Goal: Task Accomplishment & Management: Use online tool/utility

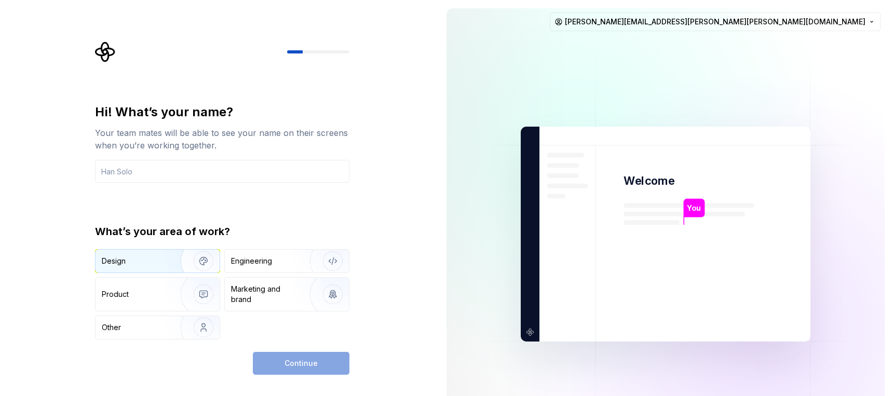
click at [173, 265] on img "button" at bounding box center [196, 261] width 66 height 70
click at [297, 263] on img "button" at bounding box center [326, 261] width 66 height 70
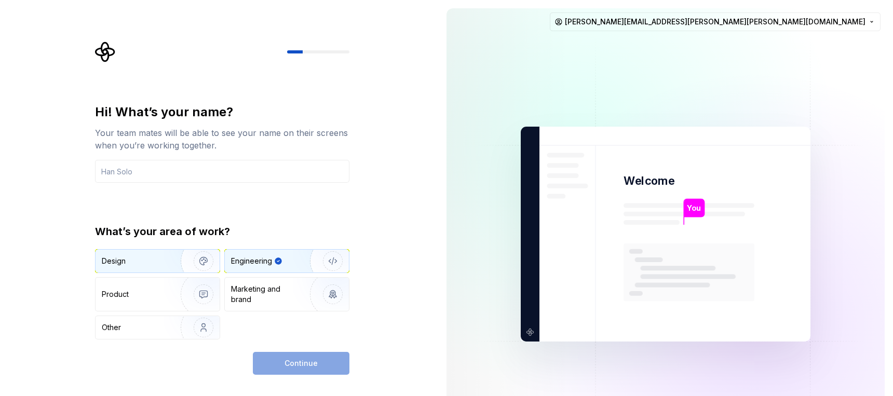
click at [158, 265] on div "Design" at bounding box center [134, 261] width 65 height 10
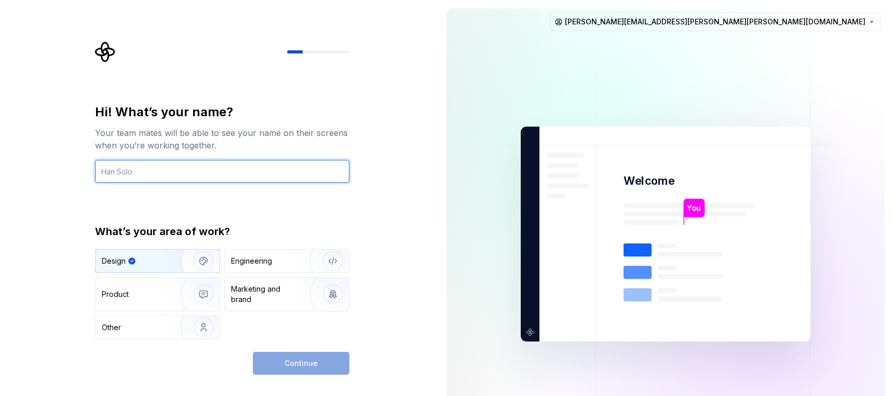
click at [203, 173] on input "text" at bounding box center [222, 171] width 254 height 23
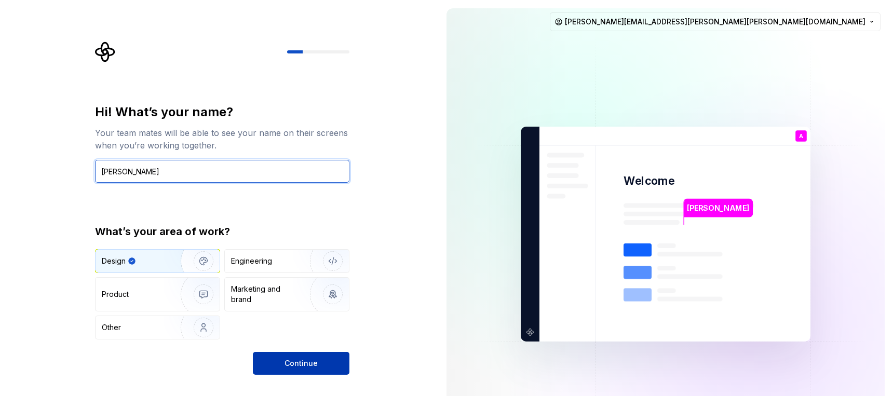
type input "[PERSON_NAME]"
click at [309, 360] on span "Continue" at bounding box center [300, 363] width 33 height 10
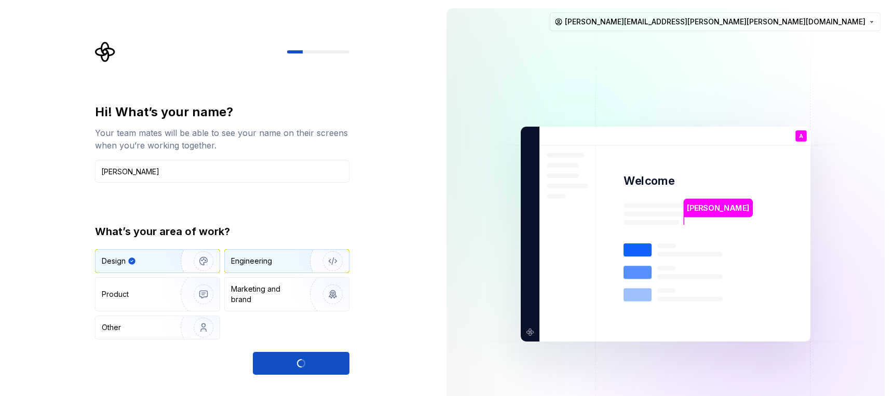
click at [294, 264] on img "button" at bounding box center [326, 261] width 66 height 70
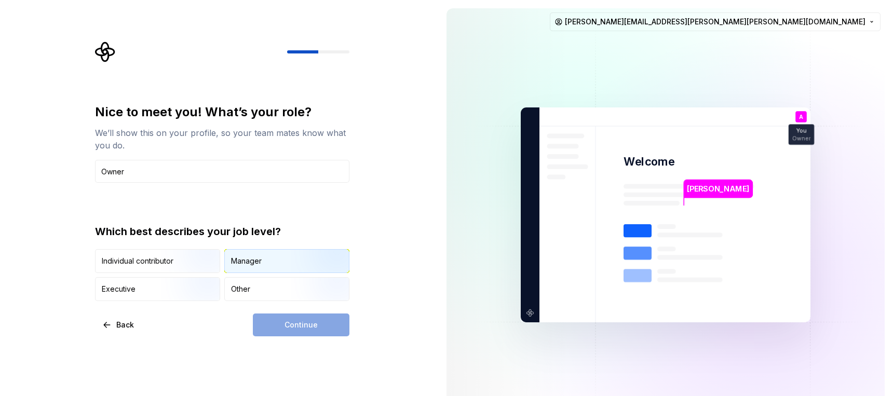
type input "Owner"
click at [314, 262] on img "button" at bounding box center [324, 274] width 66 height 70
click at [308, 322] on span "Continue" at bounding box center [300, 325] width 33 height 10
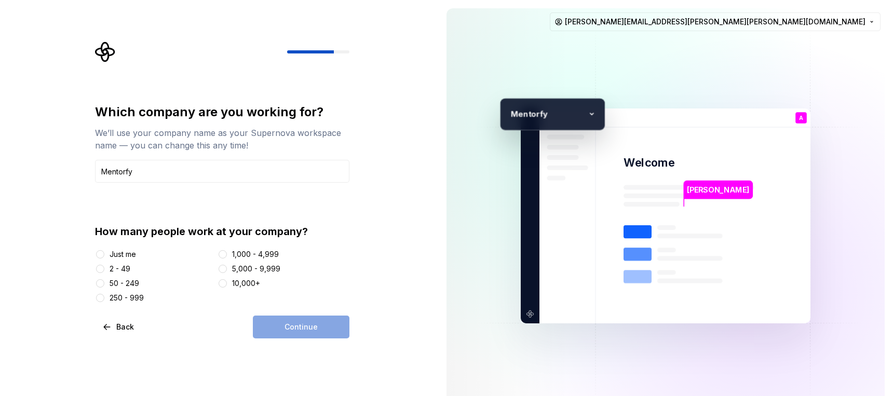
type input "Mentorfy"
click at [116, 265] on div "2 - 49" at bounding box center [119, 269] width 21 height 10
click at [104, 265] on button "2 - 49" at bounding box center [100, 269] width 8 height 8
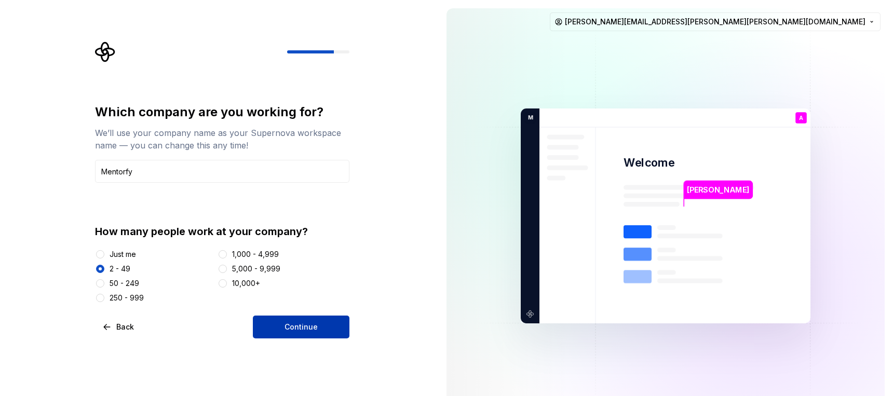
click at [280, 319] on button "Continue" at bounding box center [301, 327] width 97 height 23
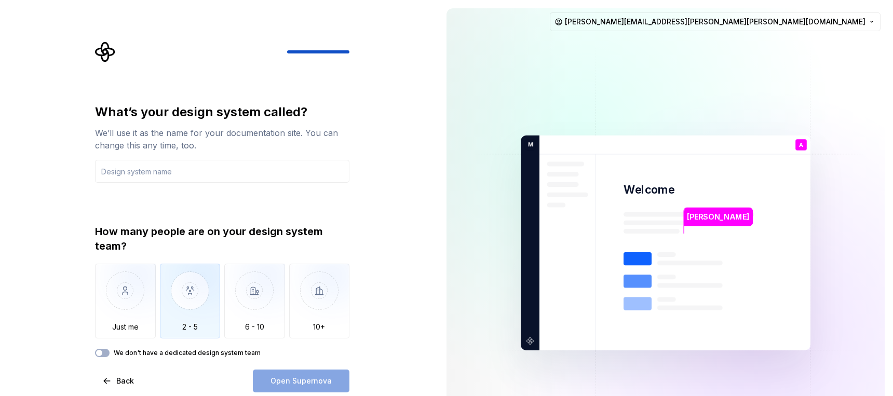
click at [195, 317] on img "button" at bounding box center [190, 299] width 61 height 70
click at [246, 174] on input "text" at bounding box center [222, 171] width 254 height 23
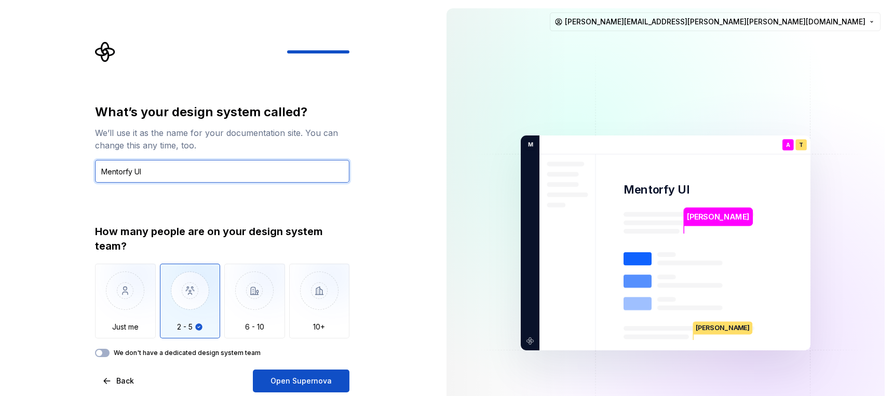
type input "Mentorfy UI"
click at [377, 208] on div "What’s your design system called? We’ll use it as the name for your documentati…" at bounding box center [219, 243] width 438 height 486
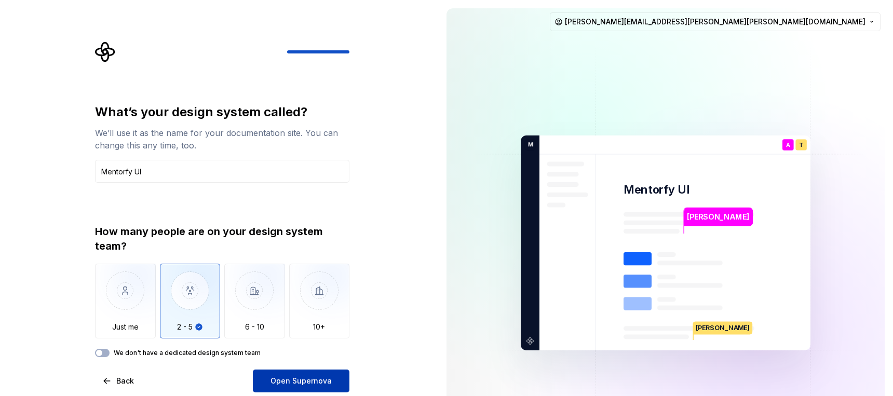
click at [328, 375] on button "Open Supernova" at bounding box center [301, 380] width 97 height 23
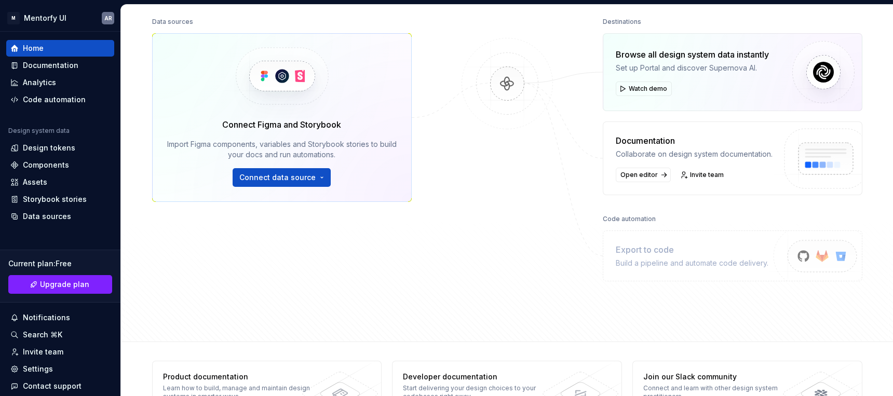
scroll to position [113, 0]
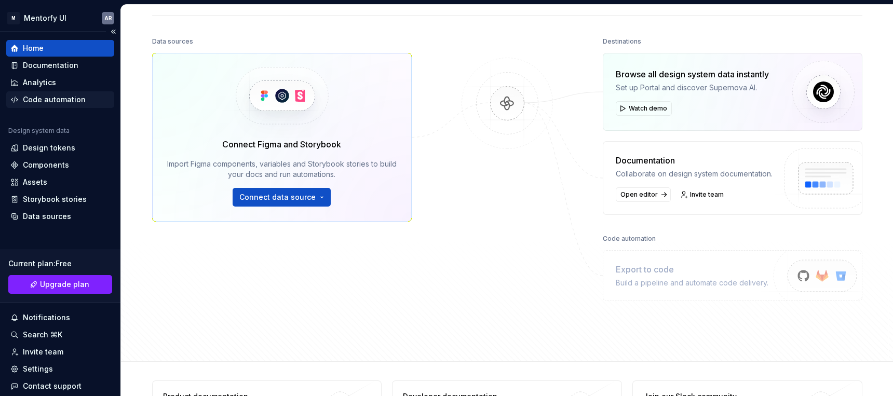
click at [52, 98] on div "Code automation" at bounding box center [54, 99] width 63 height 10
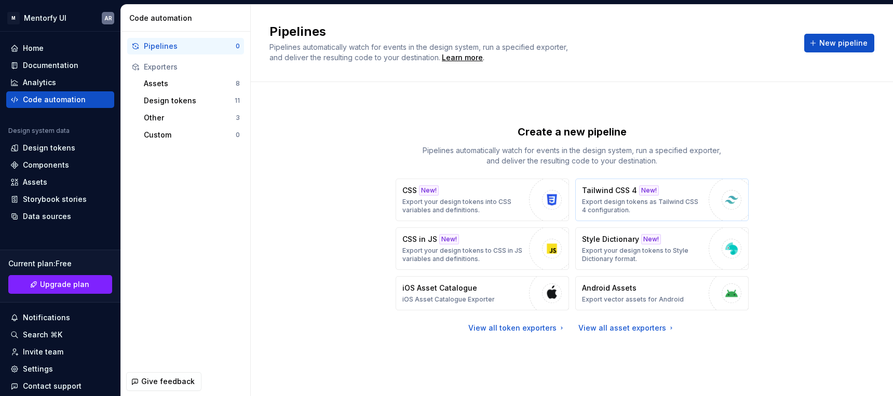
click at [617, 207] on p "Export design tokens as Tailwind CSS 4 configuration." at bounding box center [642, 206] width 121 height 17
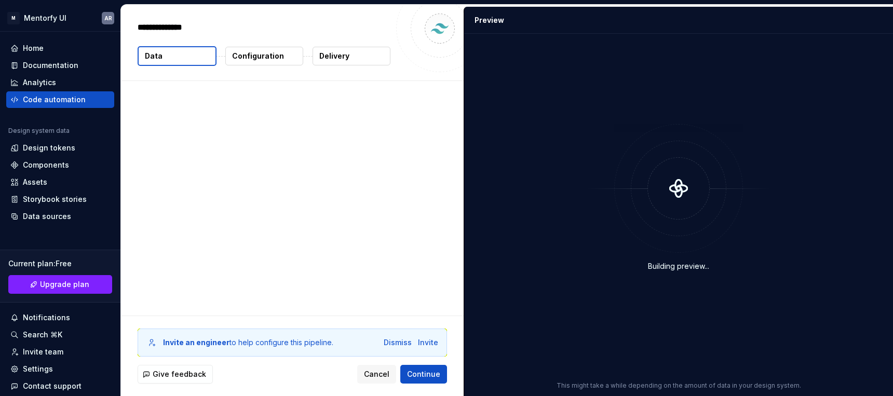
type textarea "*"
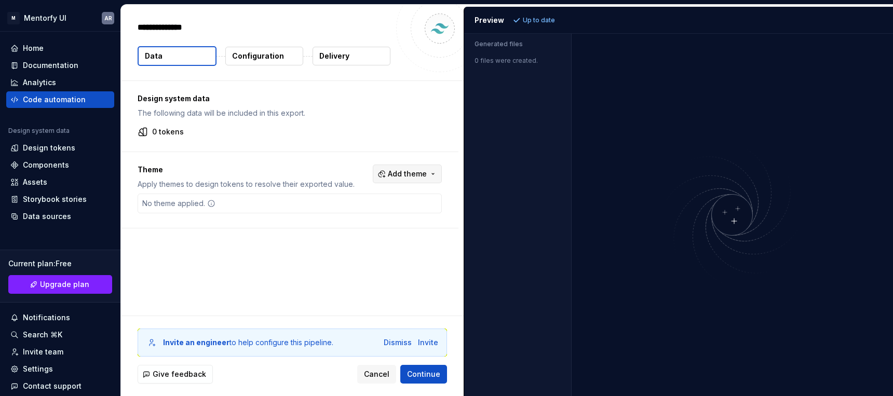
click at [414, 177] on span "Add theme" at bounding box center [407, 174] width 39 height 10
click at [371, 216] on div "Dark" at bounding box center [390, 215] width 99 height 10
click at [307, 254] on html "M Mentorfy UI AR Home Documentation Analytics Code automation Design system dat…" at bounding box center [446, 198] width 893 height 396
click at [241, 62] on button "Configuration" at bounding box center [264, 56] width 78 height 19
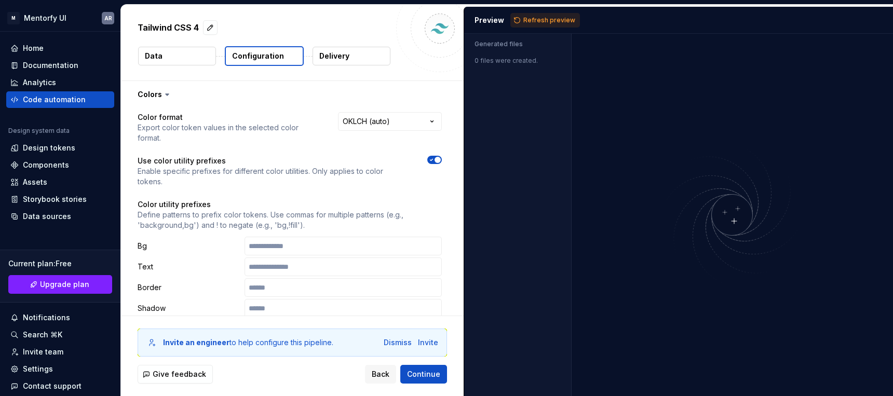
click at [256, 51] on p "Configuration" at bounding box center [258, 56] width 52 height 10
click at [389, 117] on html "**********" at bounding box center [446, 198] width 893 height 396
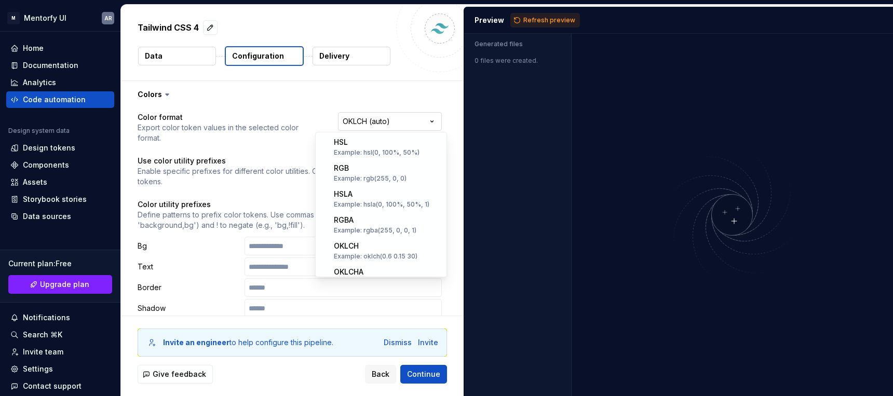
scroll to position [167, 0]
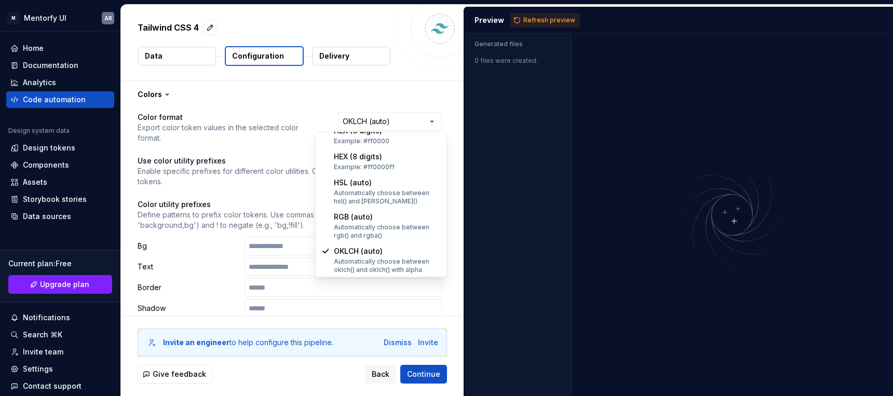
select select "********"
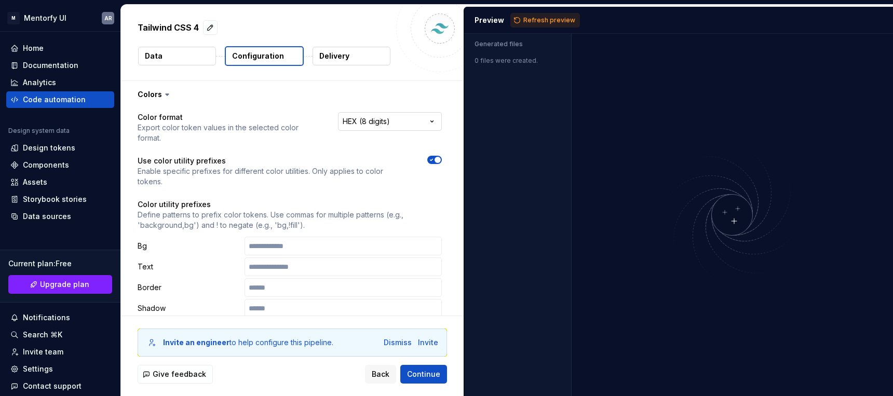
click at [389, 117] on html "**********" at bounding box center [446, 198] width 893 height 396
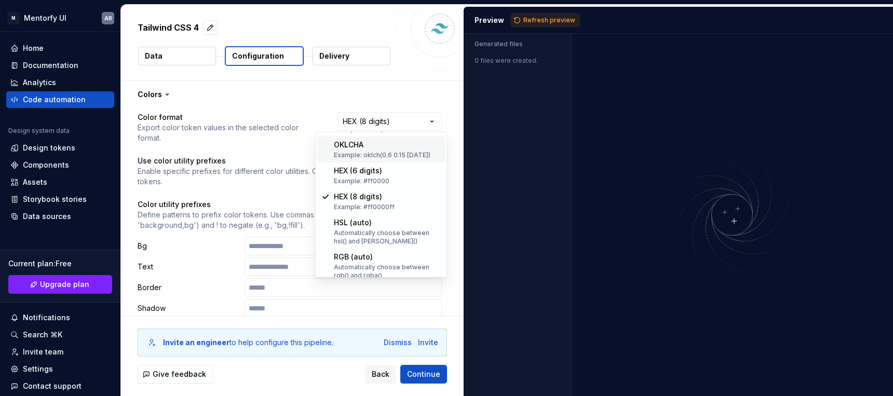
scroll to position [137, 0]
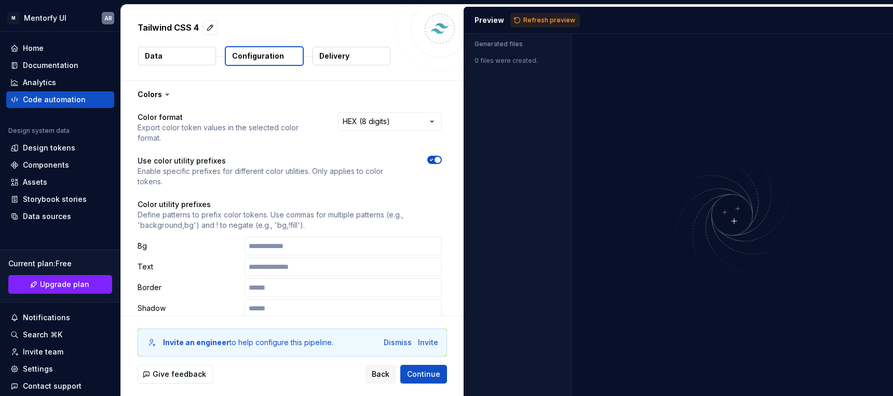
click at [268, 92] on html "**********" at bounding box center [446, 198] width 893 height 396
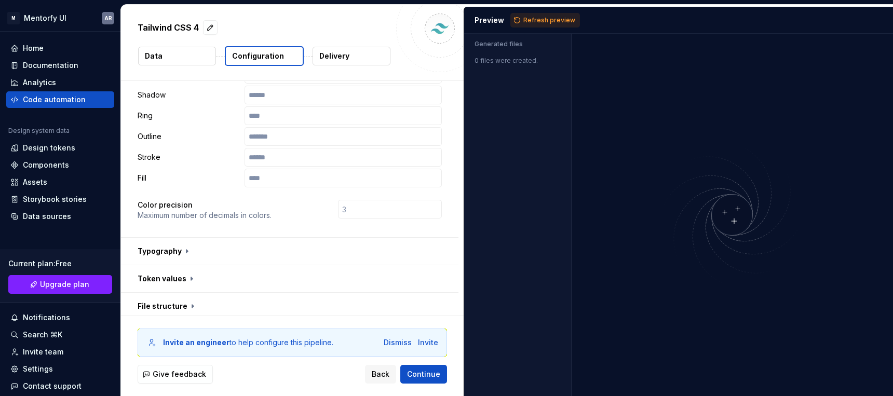
scroll to position [0, 0]
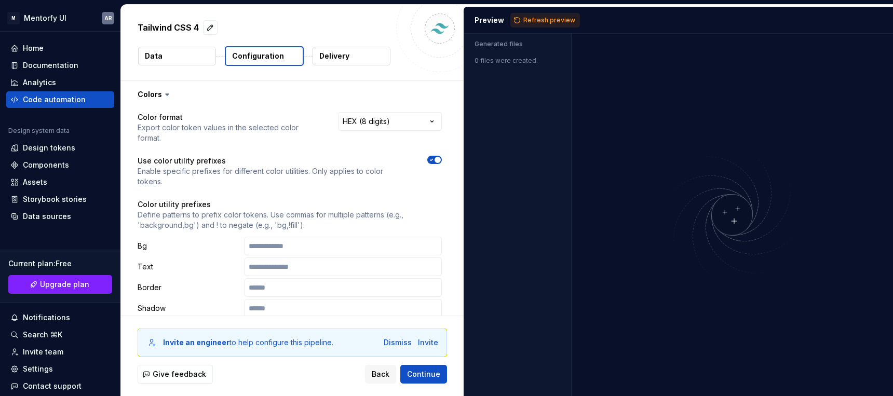
click at [336, 54] on p "Delivery" at bounding box center [334, 56] width 30 height 10
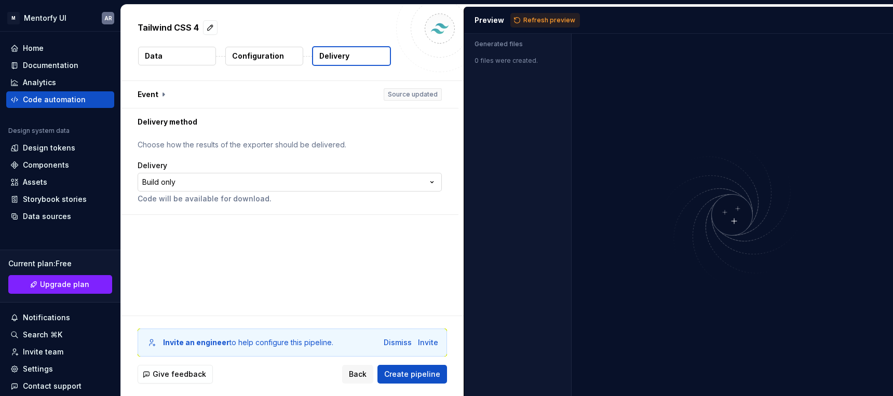
click at [218, 182] on html "**********" at bounding box center [446, 198] width 893 height 396
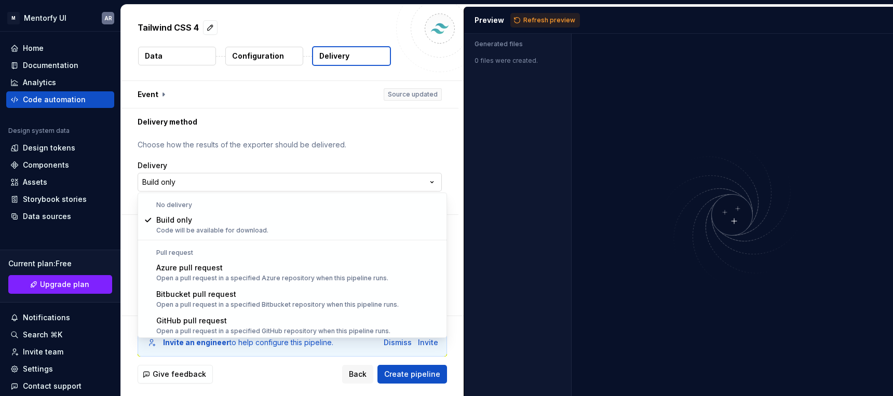
click at [218, 182] on html "**********" at bounding box center [446, 198] width 893 height 396
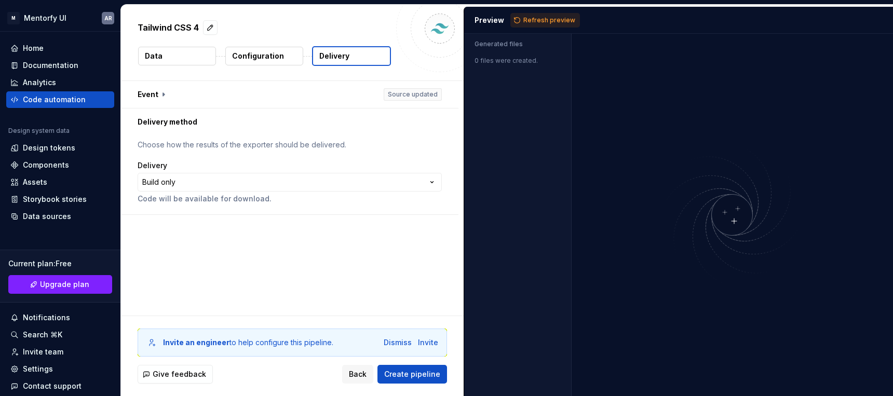
click at [270, 58] on p "Configuration" at bounding box center [258, 56] width 52 height 10
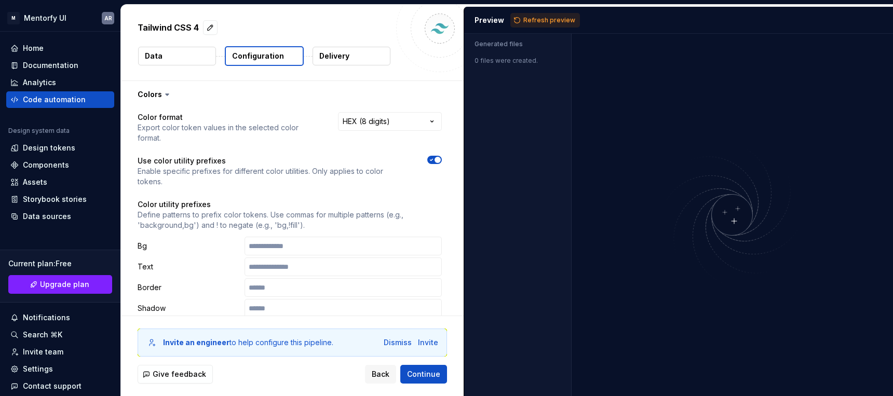
click at [193, 58] on button "Data" at bounding box center [177, 56] width 78 height 19
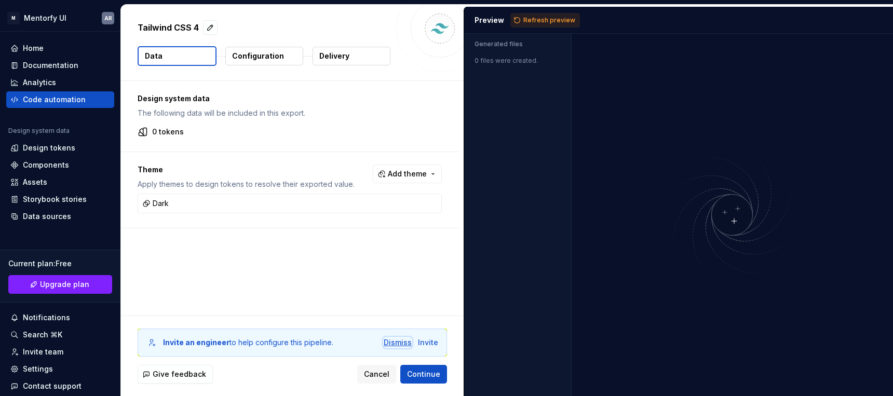
click at [401, 338] on div "Dismiss" at bounding box center [398, 342] width 28 height 10
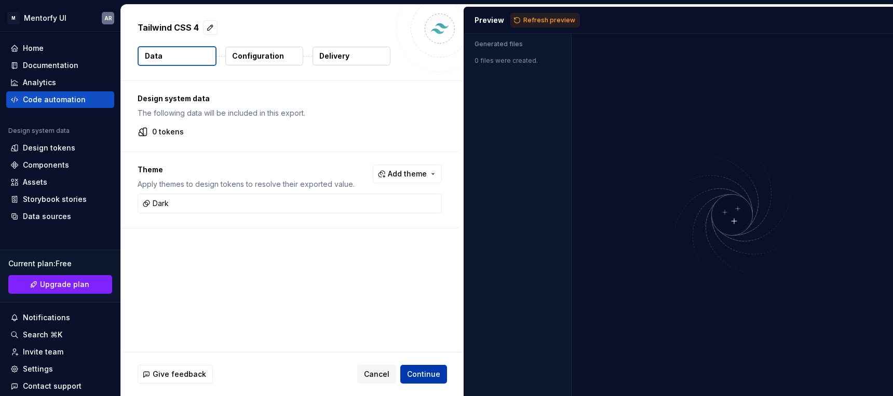
click at [422, 372] on span "Continue" at bounding box center [423, 374] width 33 height 10
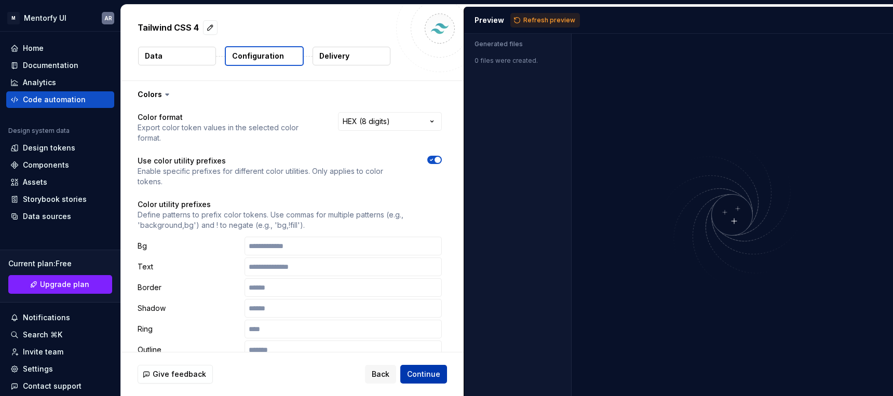
click at [422, 372] on span "Continue" at bounding box center [423, 374] width 33 height 10
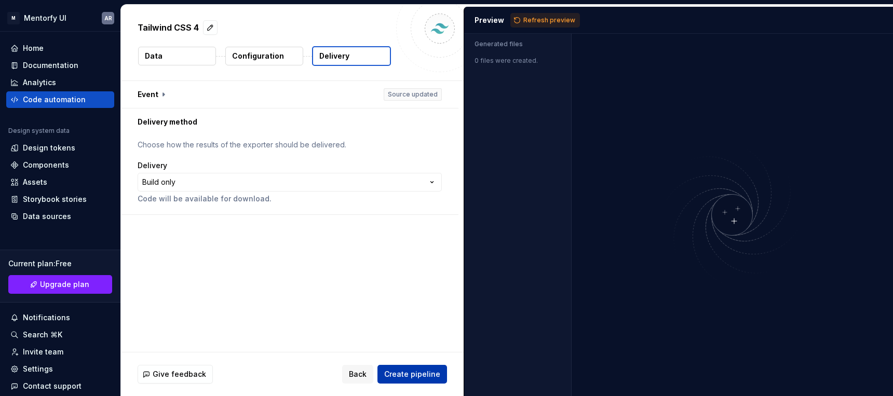
click at [422, 372] on span "Create pipeline" at bounding box center [412, 374] width 56 height 10
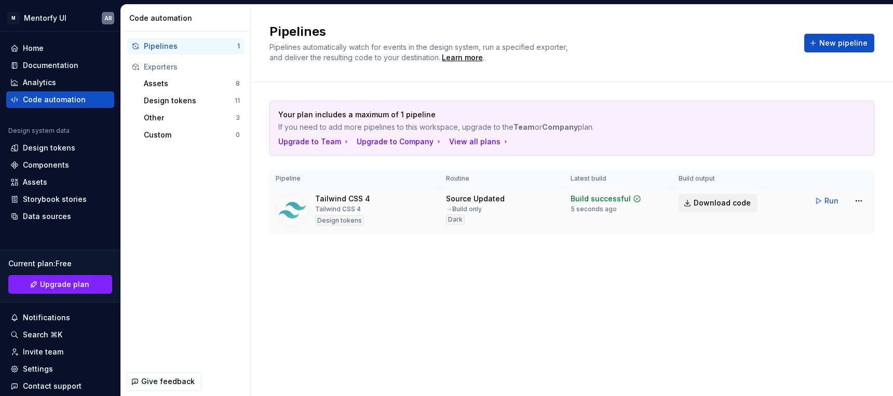
click at [716, 203] on span "Download code" at bounding box center [721, 203] width 57 height 10
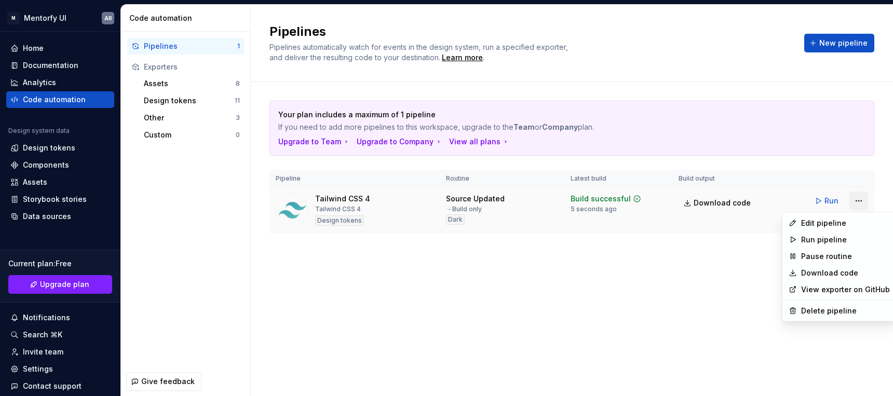
click at [861, 203] on html "M Mentorfy UI AR Home Documentation Analytics Code automation Design system dat…" at bounding box center [446, 198] width 893 height 396
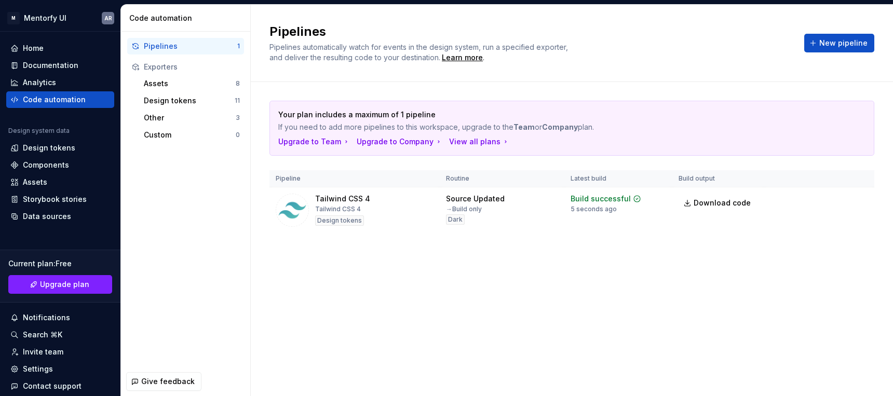
click at [600, 201] on html "M Mentorfy UI AR Home Documentation Analytics Code automation Design system dat…" at bounding box center [446, 198] width 893 height 396
click at [76, 200] on div "Storybook stories" at bounding box center [55, 199] width 64 height 10
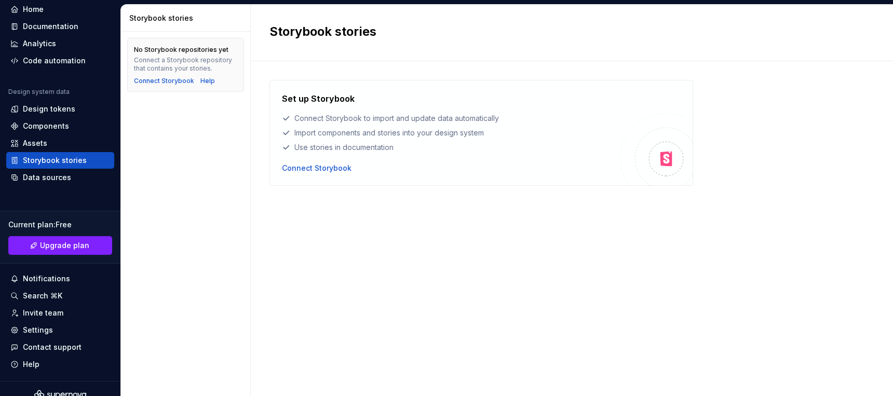
scroll to position [51, 0]
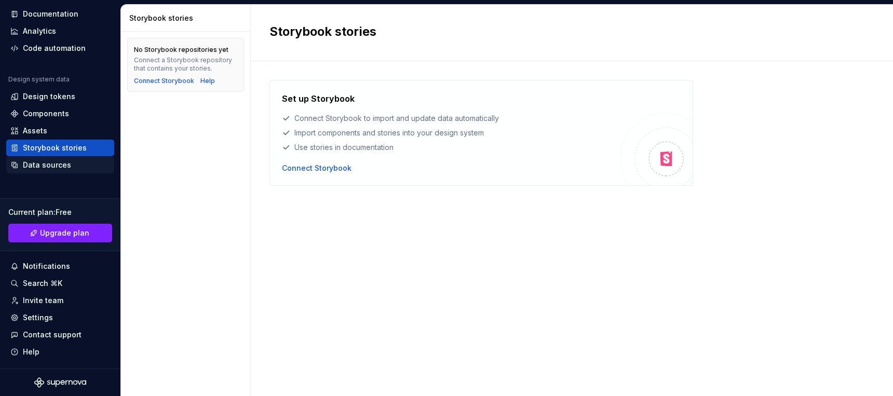
click at [70, 170] on div "Data sources" at bounding box center [60, 165] width 100 height 10
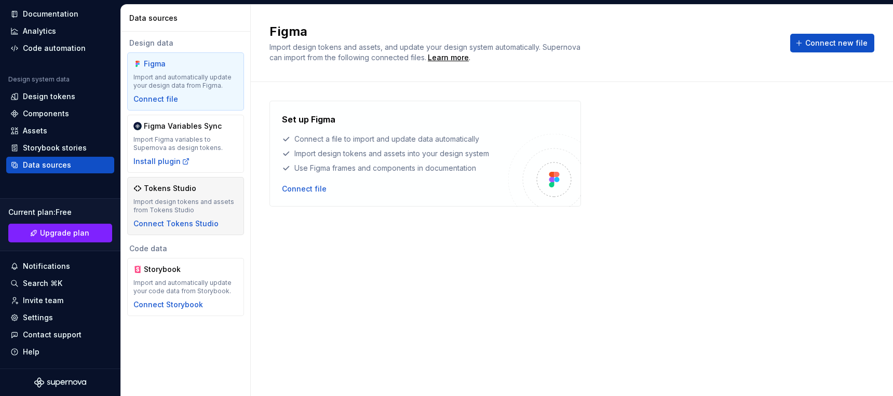
click at [157, 183] on div "Tokens Studio Import design tokens and assets from Tokens Studio Connect Tokens…" at bounding box center [185, 206] width 117 height 58
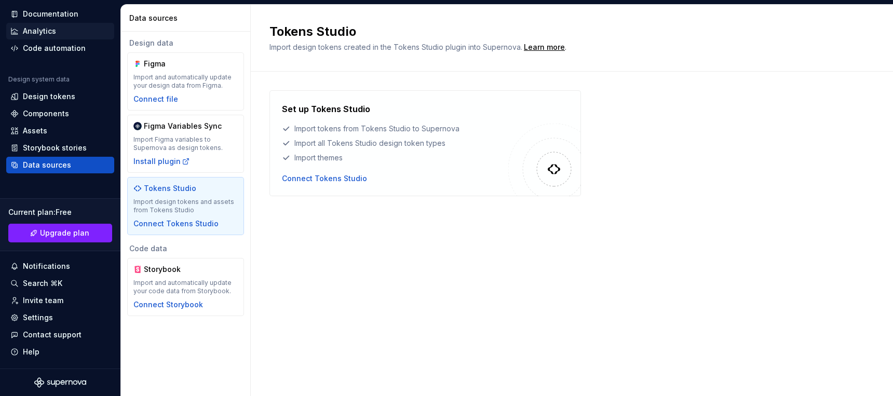
click at [68, 37] on div "Analytics" at bounding box center [60, 31] width 108 height 17
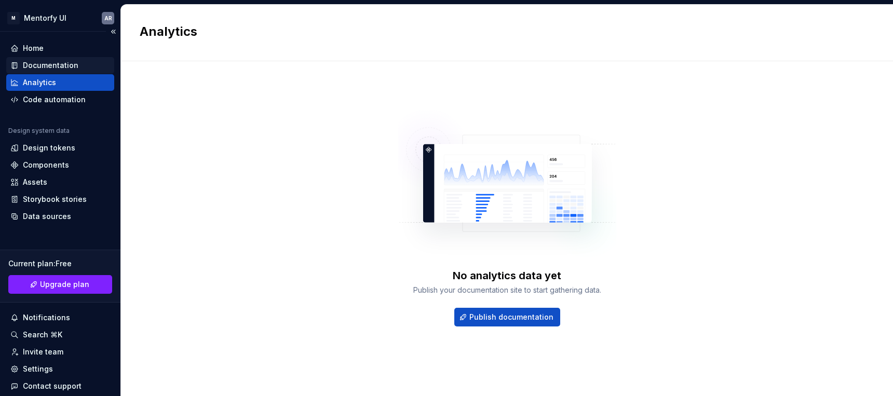
click at [74, 67] on div "Documentation" at bounding box center [51, 65] width 56 height 10
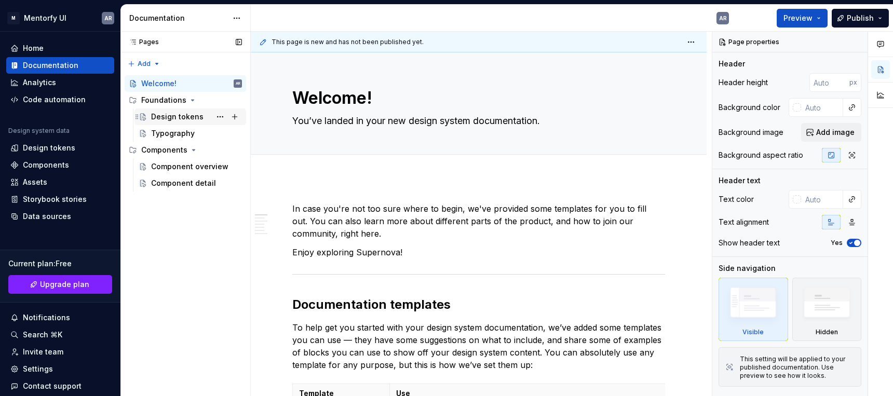
click at [188, 116] on div "Design tokens" at bounding box center [177, 117] width 52 height 10
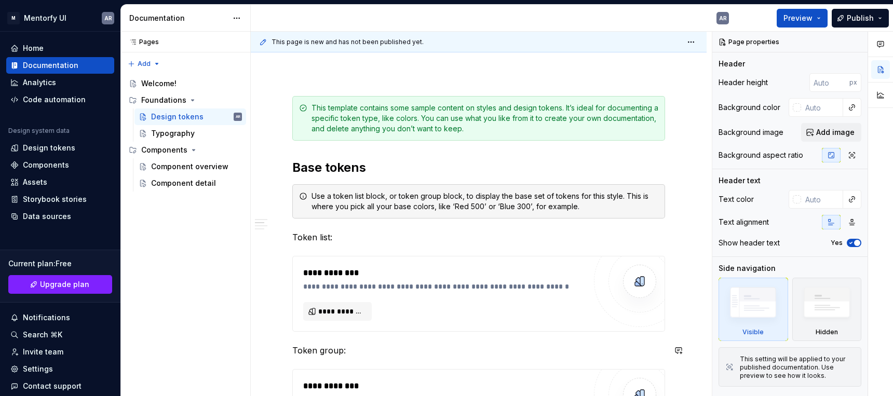
scroll to position [98, 0]
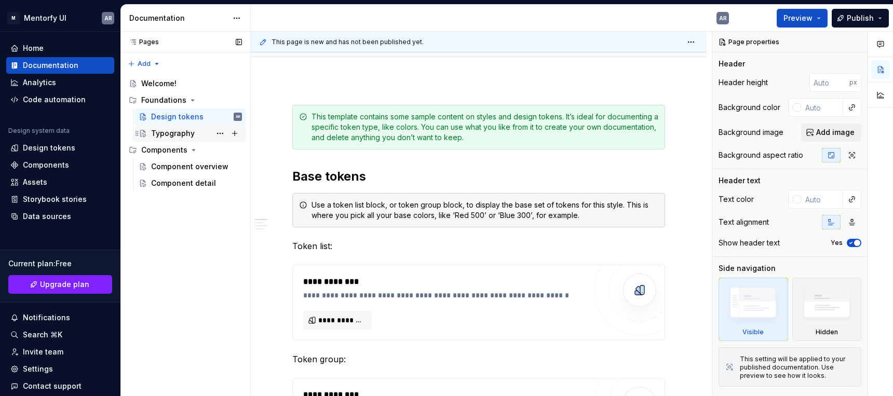
click at [187, 135] on div "Typography" at bounding box center [173, 133] width 44 height 10
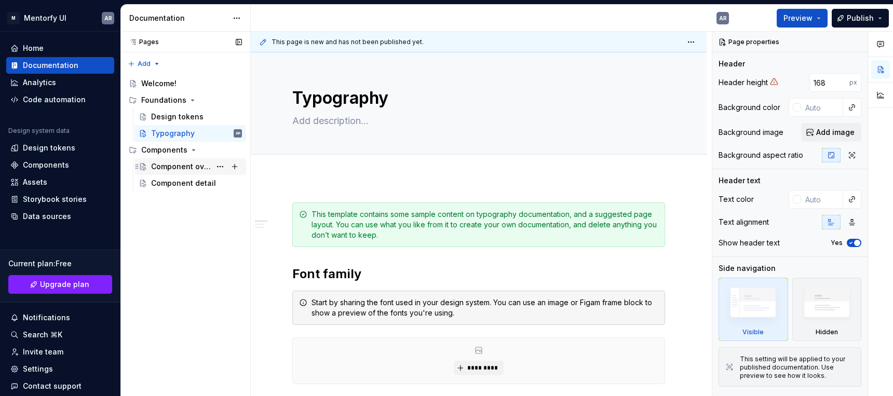
click at [195, 161] on div "Component overview" at bounding box center [181, 166] width 60 height 10
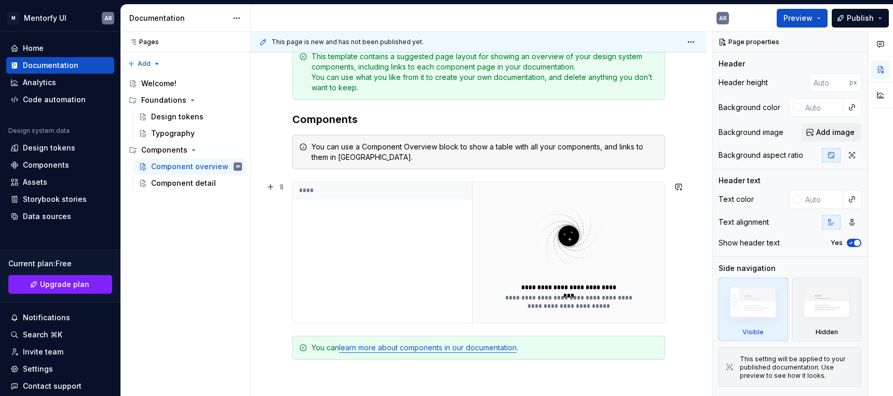
scroll to position [296, 0]
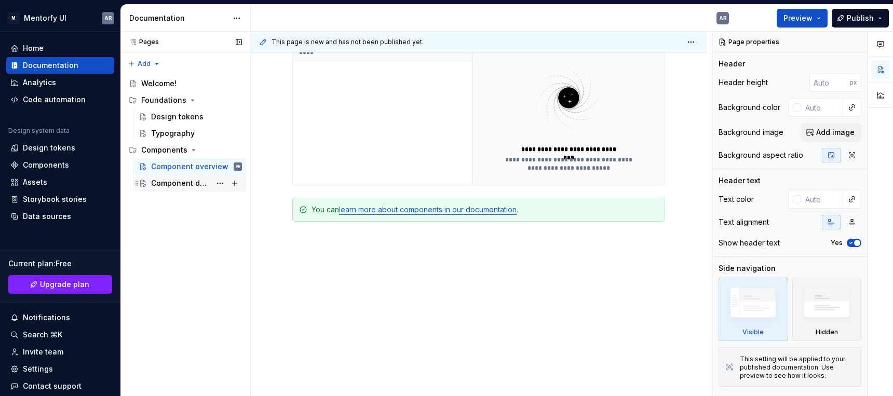
click at [204, 185] on div "Component detail" at bounding box center [181, 183] width 60 height 10
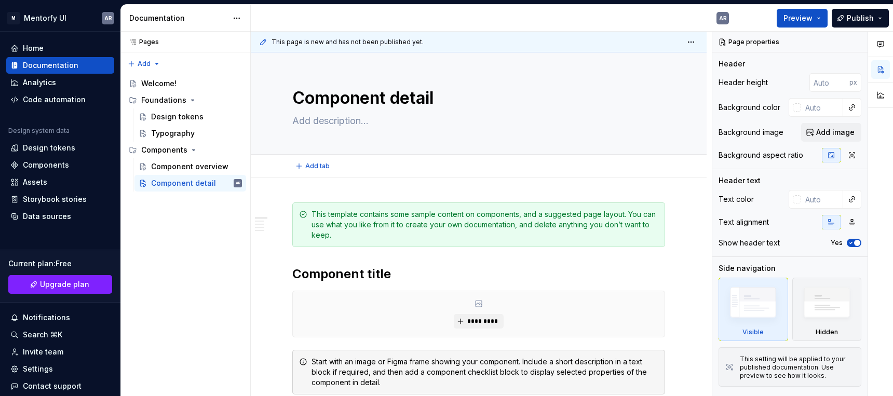
type textarea "*"
